Goal: Find specific page/section: Find specific page/section

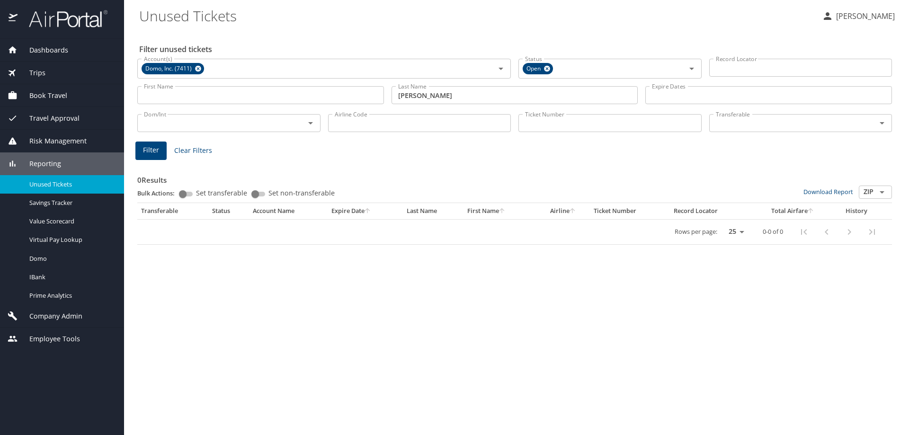
click at [69, 54] on div "Dashboards" at bounding box center [62, 50] width 109 height 10
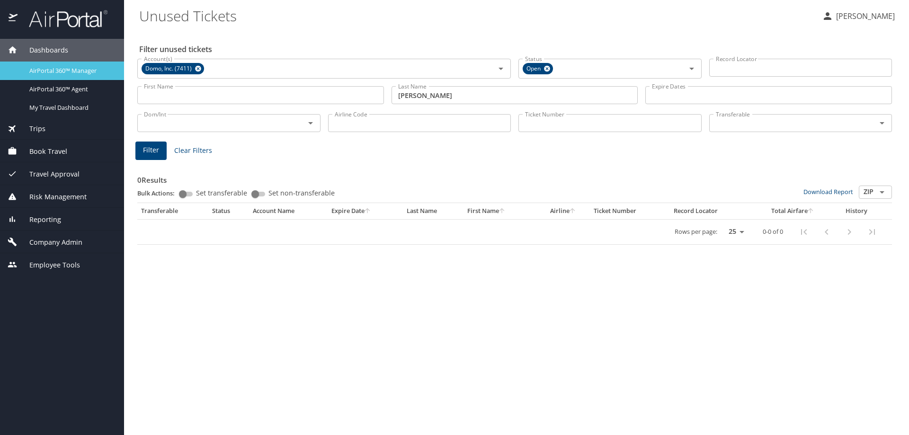
click at [59, 68] on span "AirPortal 360™ Manager" at bounding box center [70, 70] width 83 height 9
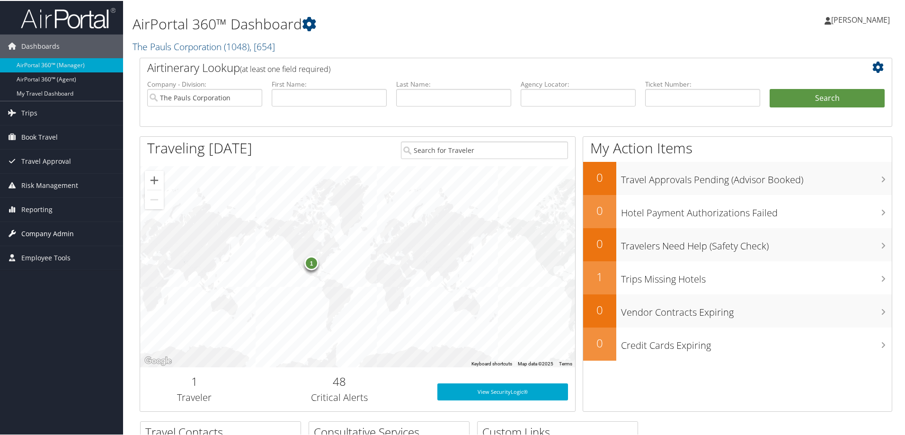
click at [45, 230] on span "Company Admin" at bounding box center [47, 233] width 53 height 24
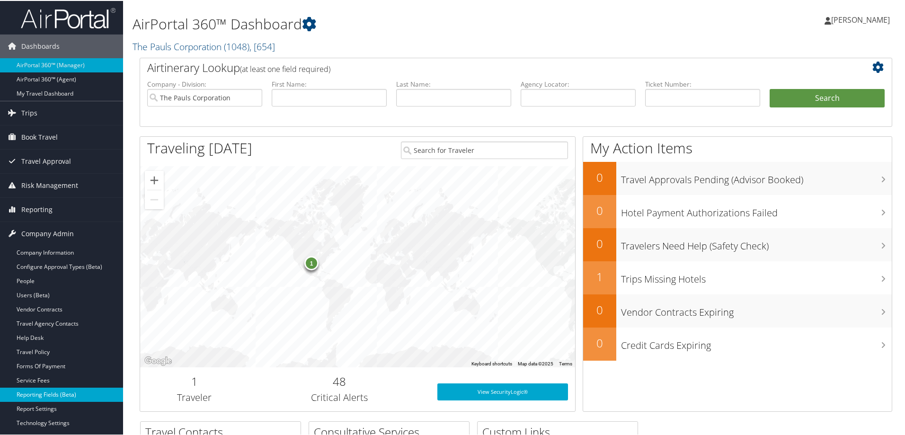
click at [38, 391] on link "Reporting Fields (Beta)" at bounding box center [61, 394] width 123 height 14
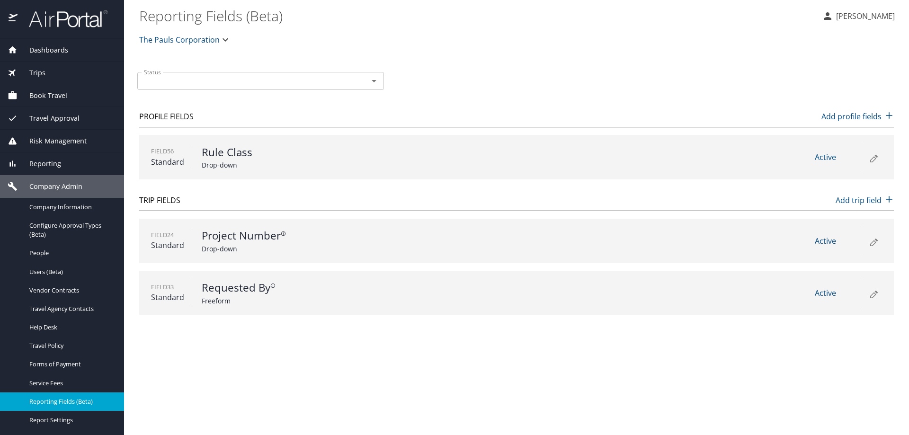
click at [212, 18] on \(Beta\) "Reporting Fields (Beta)" at bounding box center [476, 15] width 675 height 29
click at [209, 37] on span "The Pauls Corporation" at bounding box center [179, 39] width 81 height 13
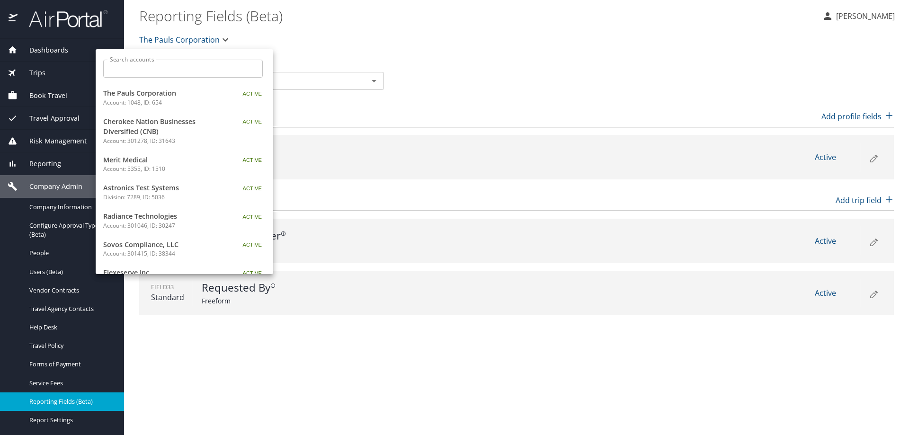
click at [197, 69] on input "Search accounts" at bounding box center [185, 69] width 153 height 18
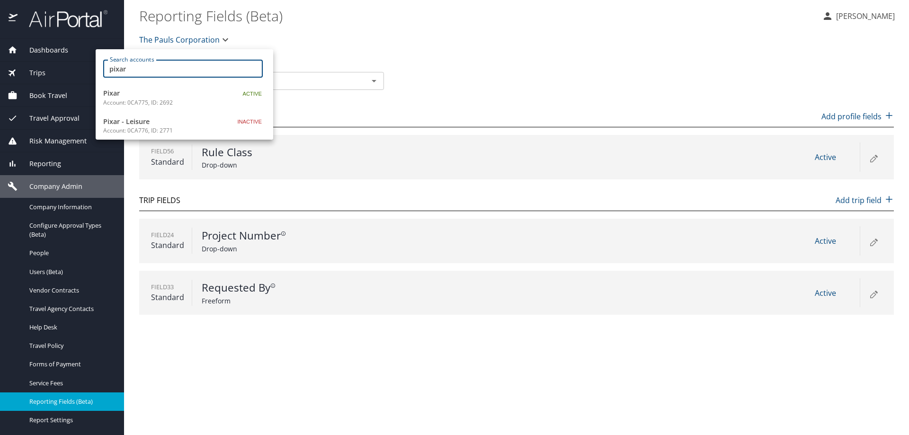
type input "pixar"
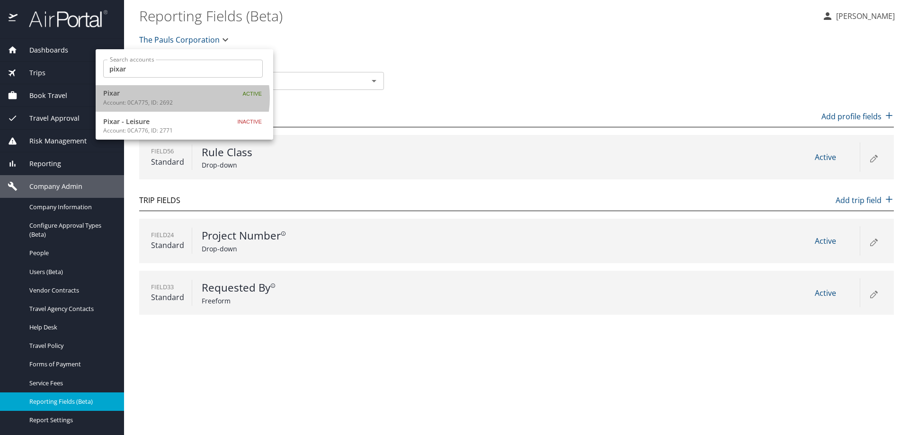
click at [170, 98] on span "Pixar" at bounding box center [162, 93] width 118 height 10
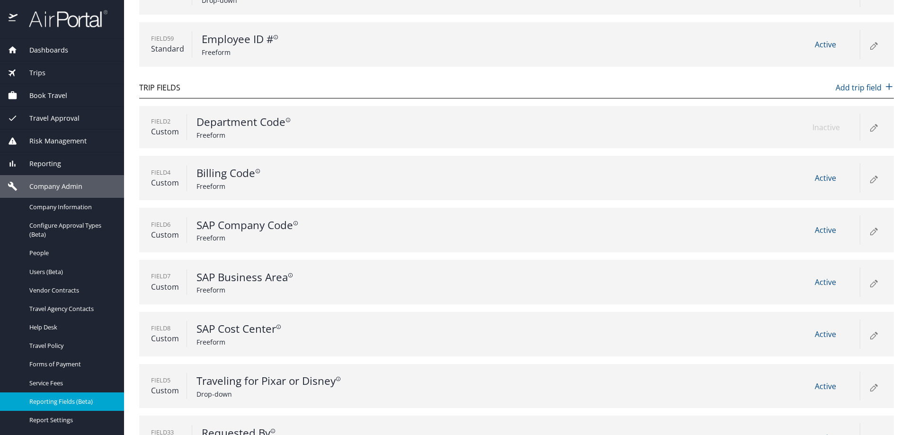
scroll to position [164, 0]
